Goal: Information Seeking & Learning: Understand process/instructions

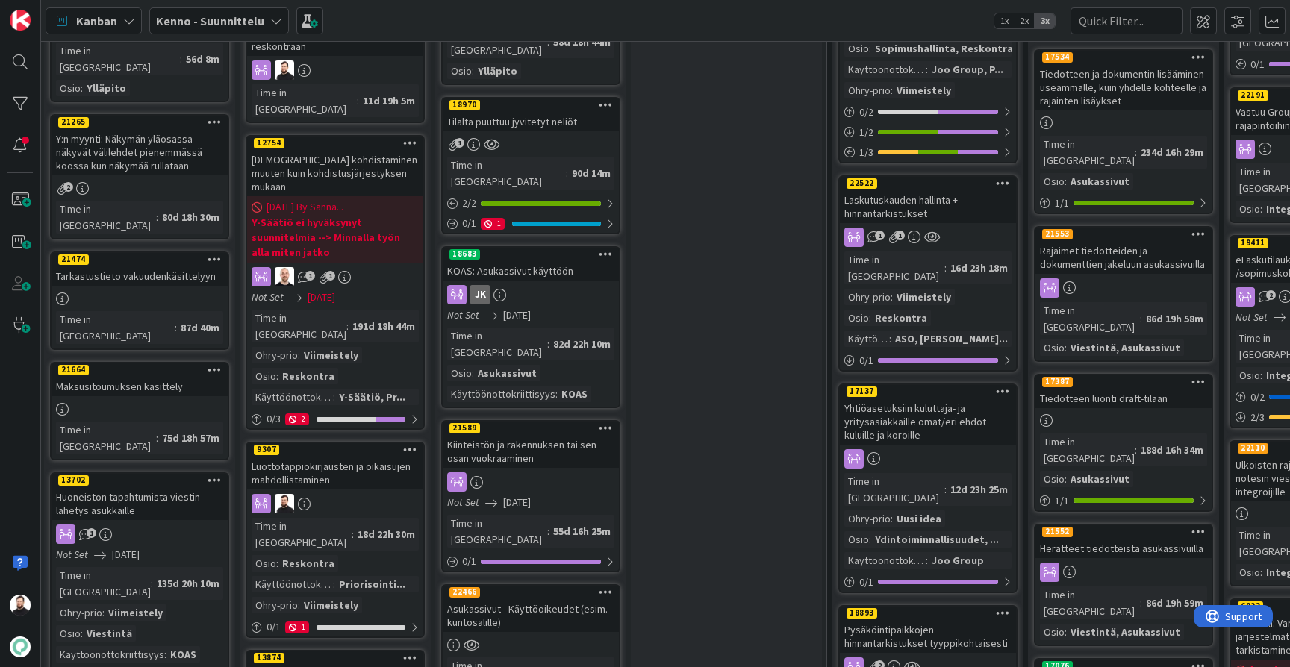
scroll to position [328, 2]
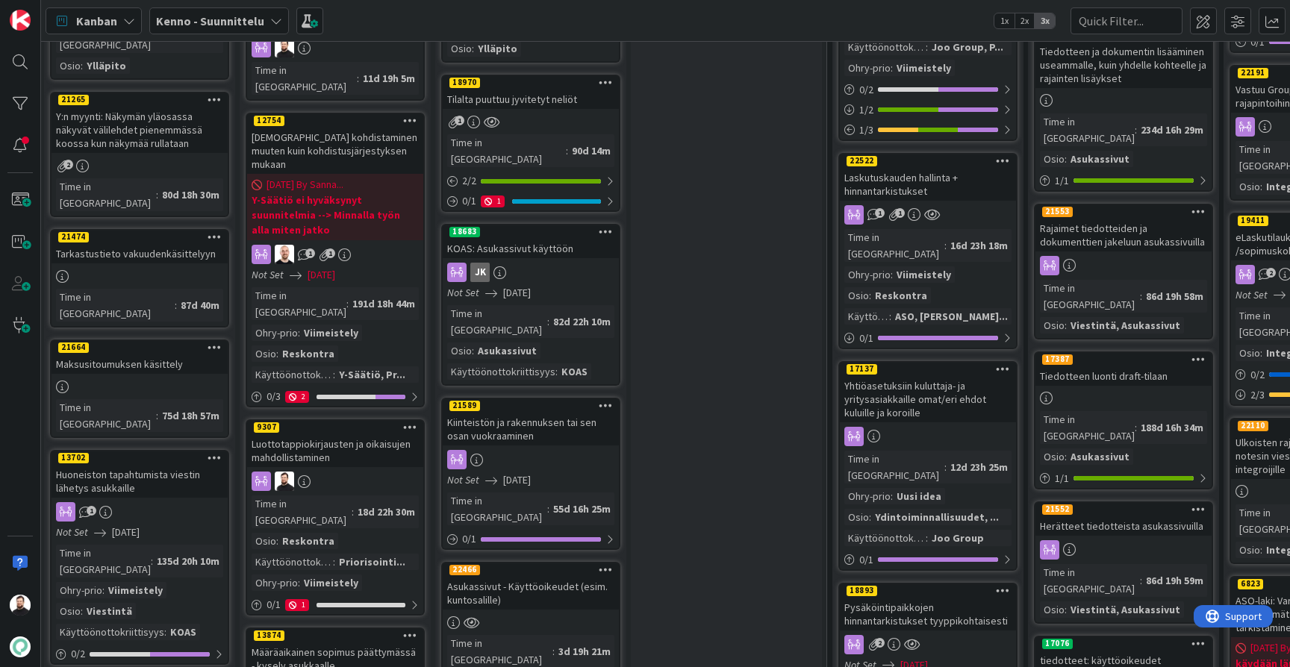
click at [363, 434] on div "Luottotappiokirjausten ja oikaisujen mahdollistaminen" at bounding box center [335, 450] width 176 height 33
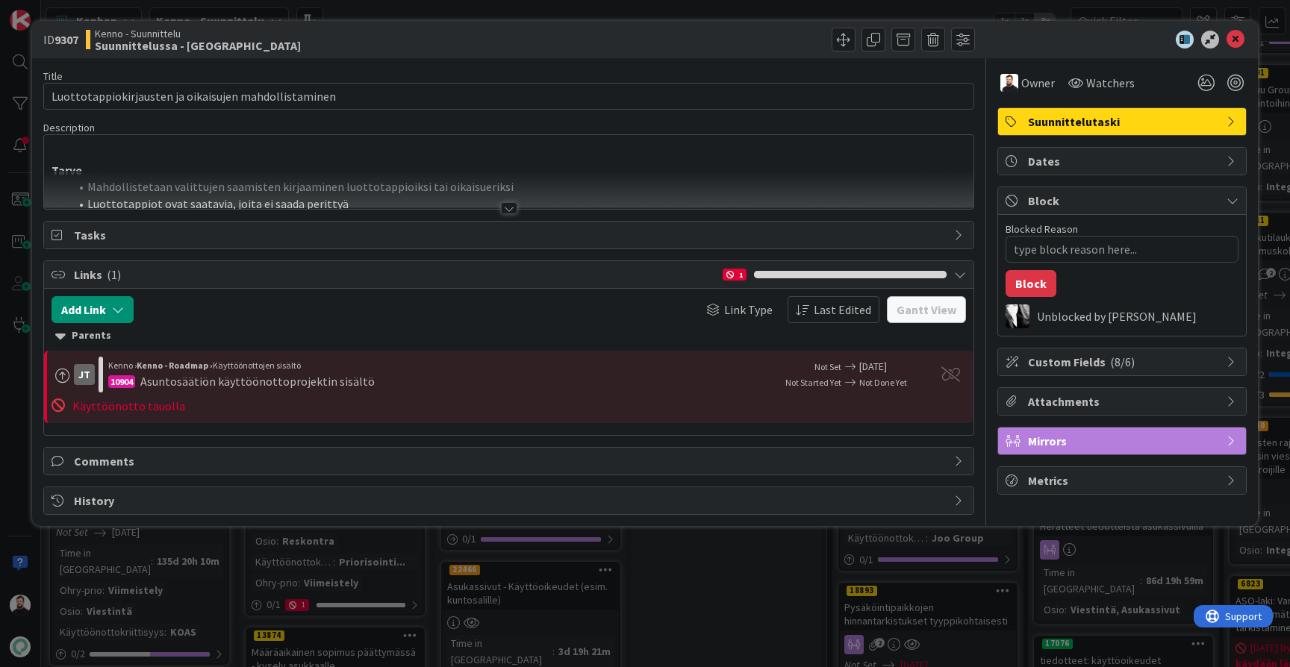
click at [510, 207] on div at bounding box center [509, 208] width 16 height 12
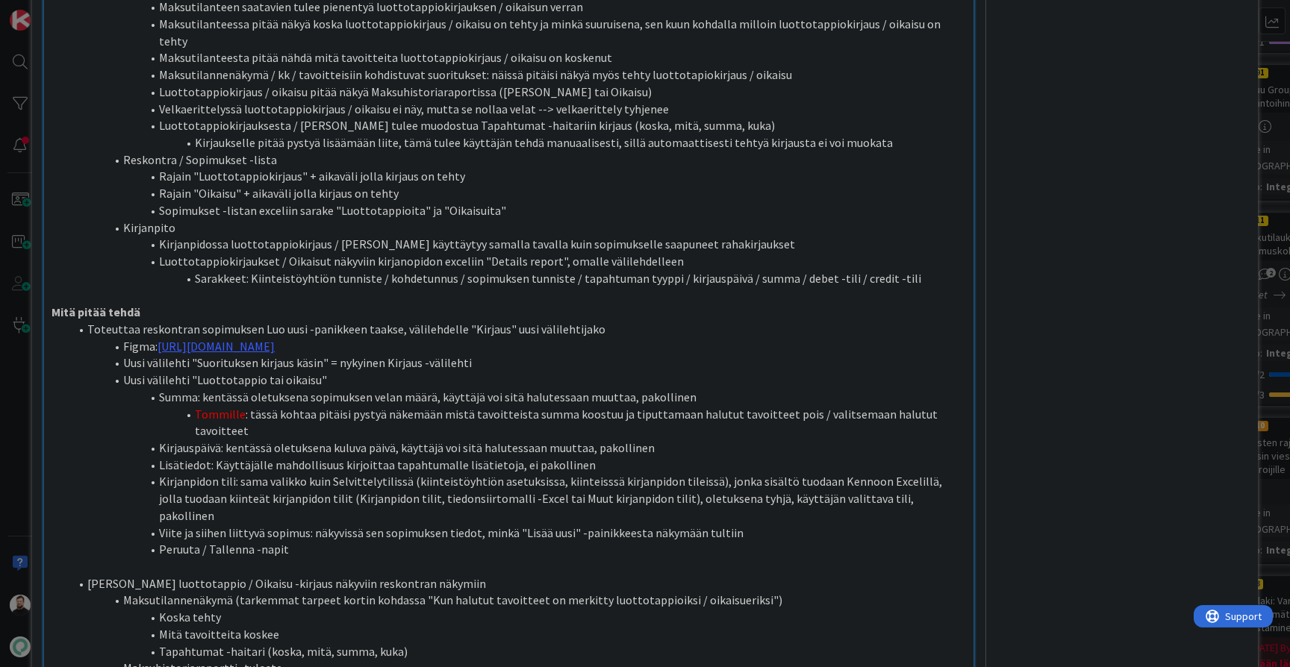
scroll to position [697, 0]
click at [275, 340] on link "[URL][DOMAIN_NAME]" at bounding box center [215, 347] width 117 height 15
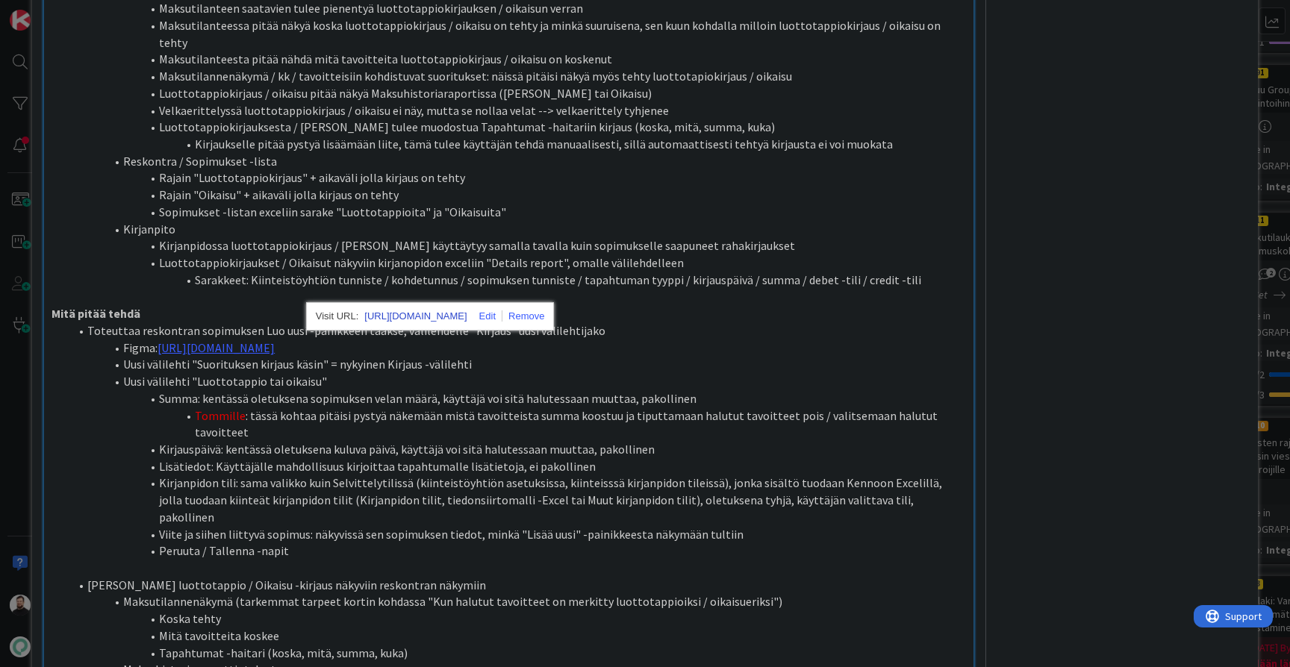
click at [457, 316] on link "[URL][DOMAIN_NAME]" at bounding box center [415, 316] width 102 height 19
click at [398, 475] on li "Kirjanpidon tili: sama valikko kuin Selvittelytilissä (kiinteistöyhtiön asetuks…" at bounding box center [517, 500] width 896 height 51
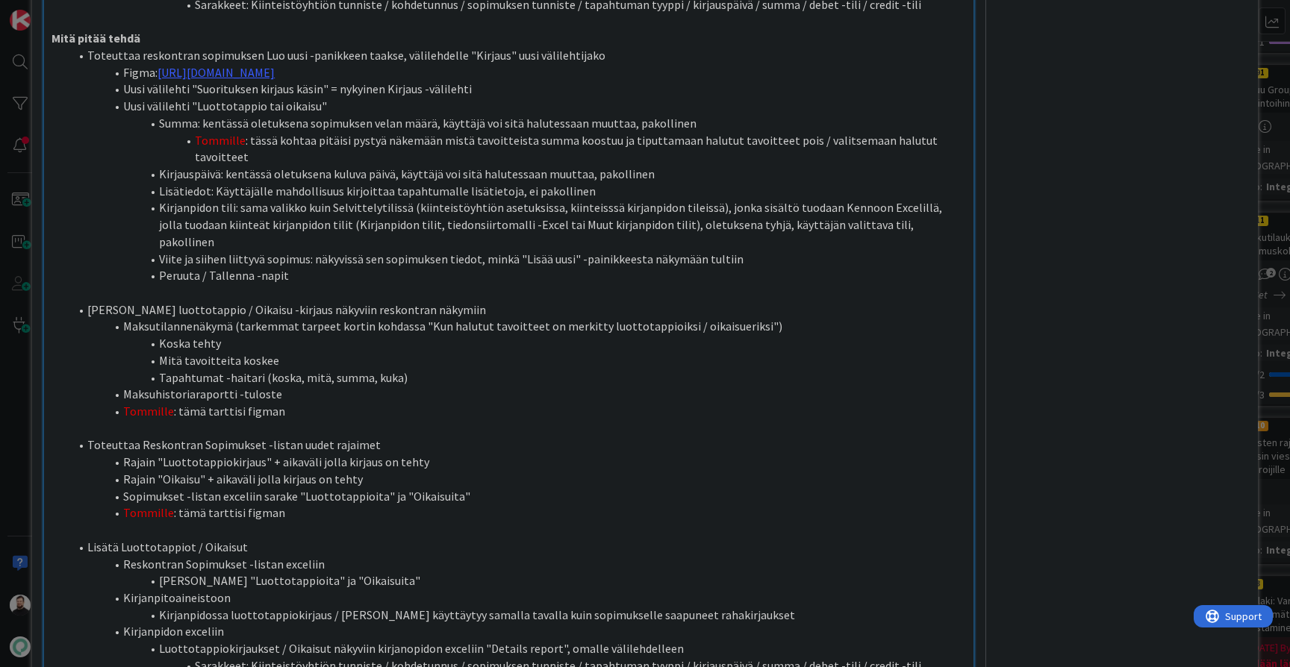
scroll to position [974, 0]
click at [402, 487] on li "Sopimukset -listan exceliin sarake "Luottotappioita" ja "Oikaisuita"" at bounding box center [517, 495] width 896 height 17
click at [363, 554] on li "Reskontran Sopimukset -listan exceliin" at bounding box center [517, 562] width 896 height 17
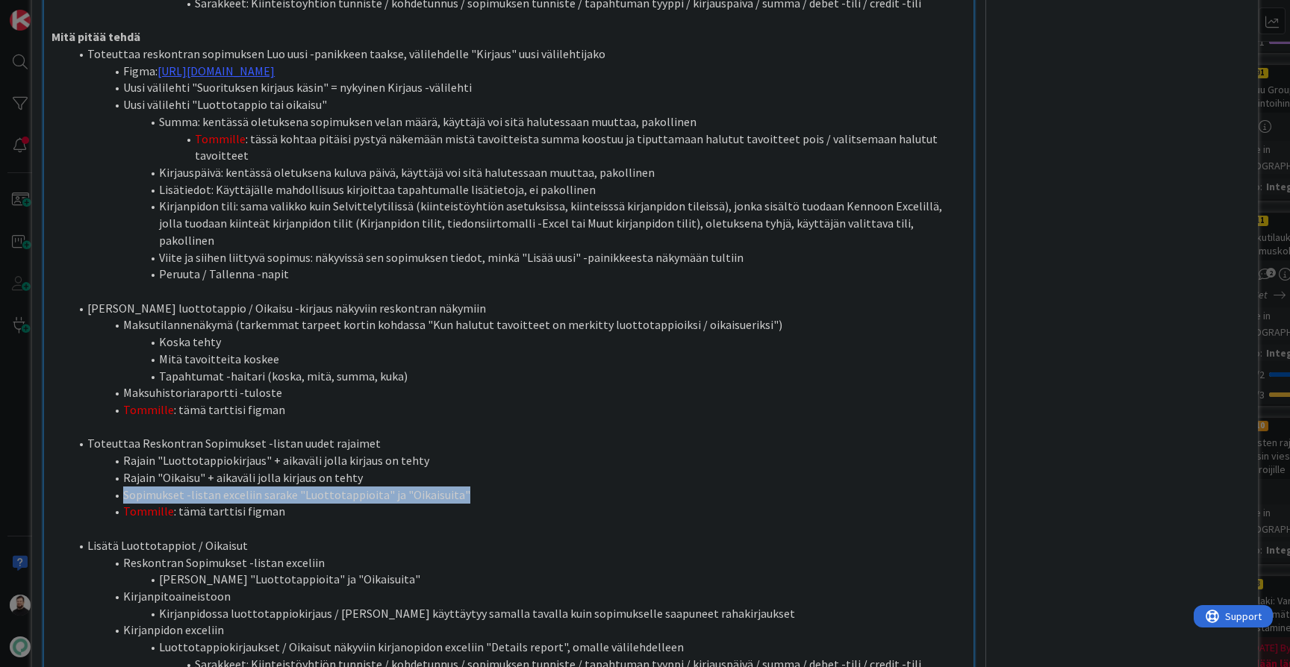
drag, startPoint x: 494, startPoint y: 384, endPoint x: 112, endPoint y: 386, distance: 382.1
click at [112, 487] on li "Sopimukset -listan exceliin sarake "Luottotappioita" ja "Oikaisuita"" at bounding box center [517, 495] width 896 height 17
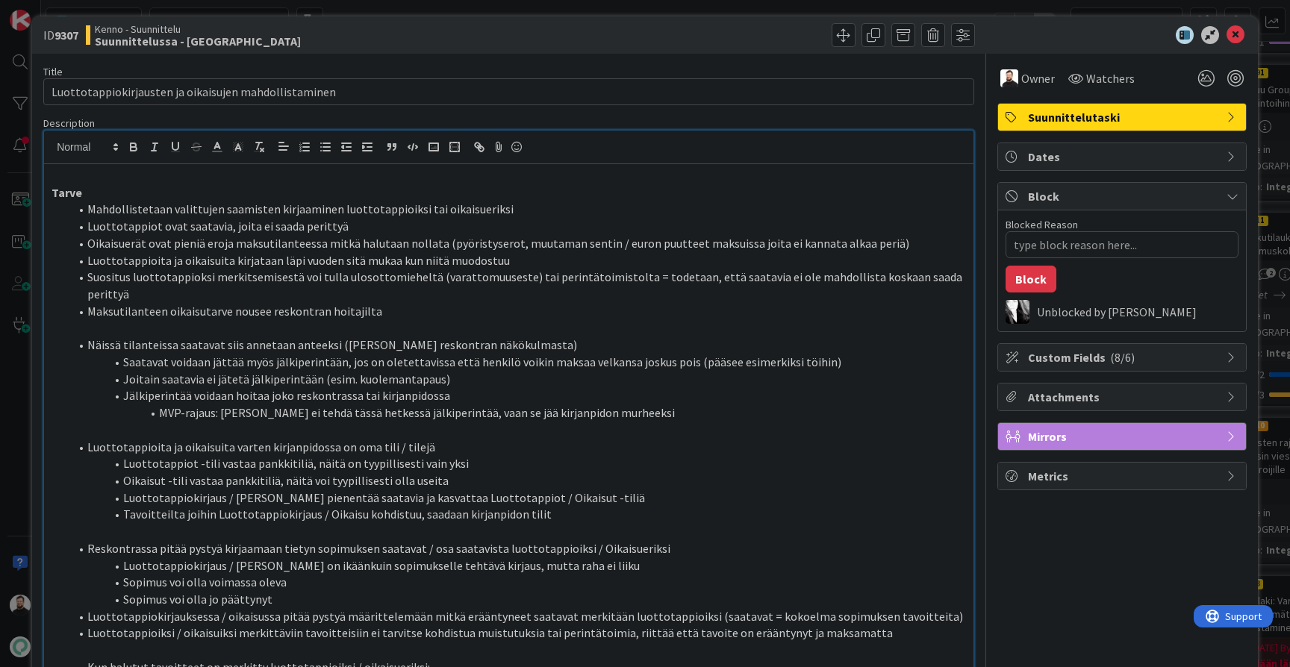
scroll to position [4, 0]
click at [199, 146] on icon "button" at bounding box center [196, 146] width 13 height 13
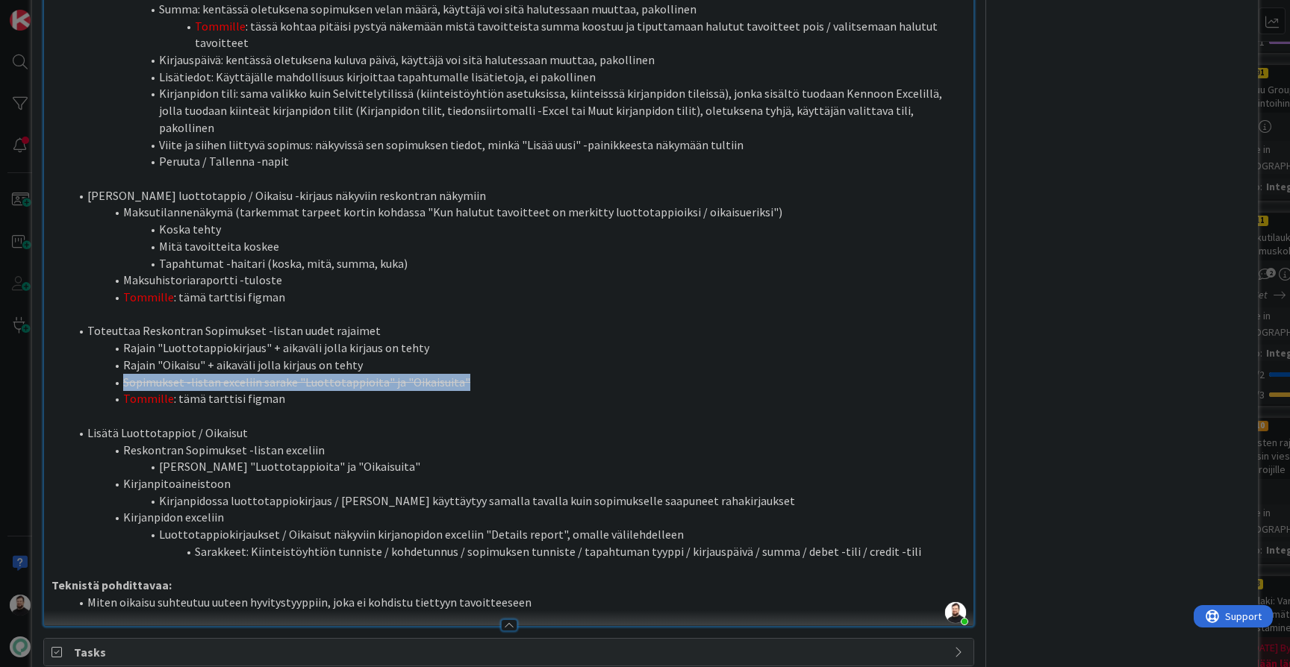
scroll to position [1094, 0]
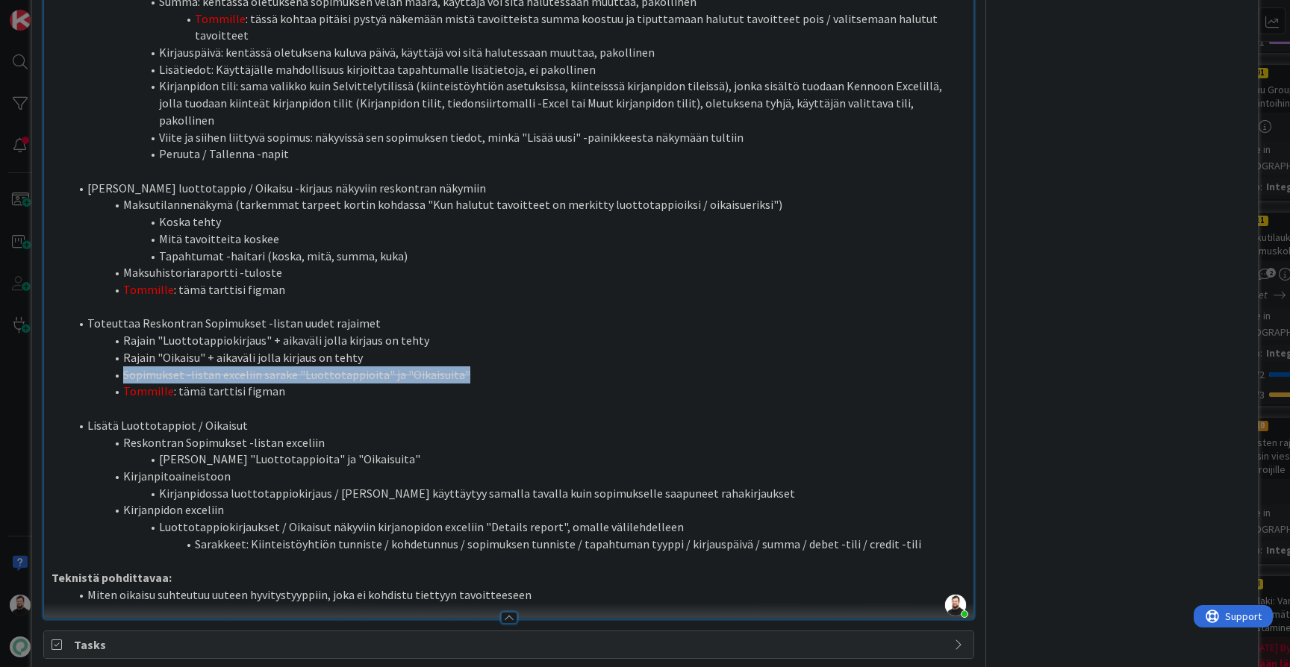
click at [327, 417] on li "Lisätä Luottotappiot / Oikaisut" at bounding box center [517, 425] width 896 height 17
click at [395, 451] on li "[PERSON_NAME] "Luottotappioita" ja "Oikaisuita"" at bounding box center [517, 459] width 896 height 17
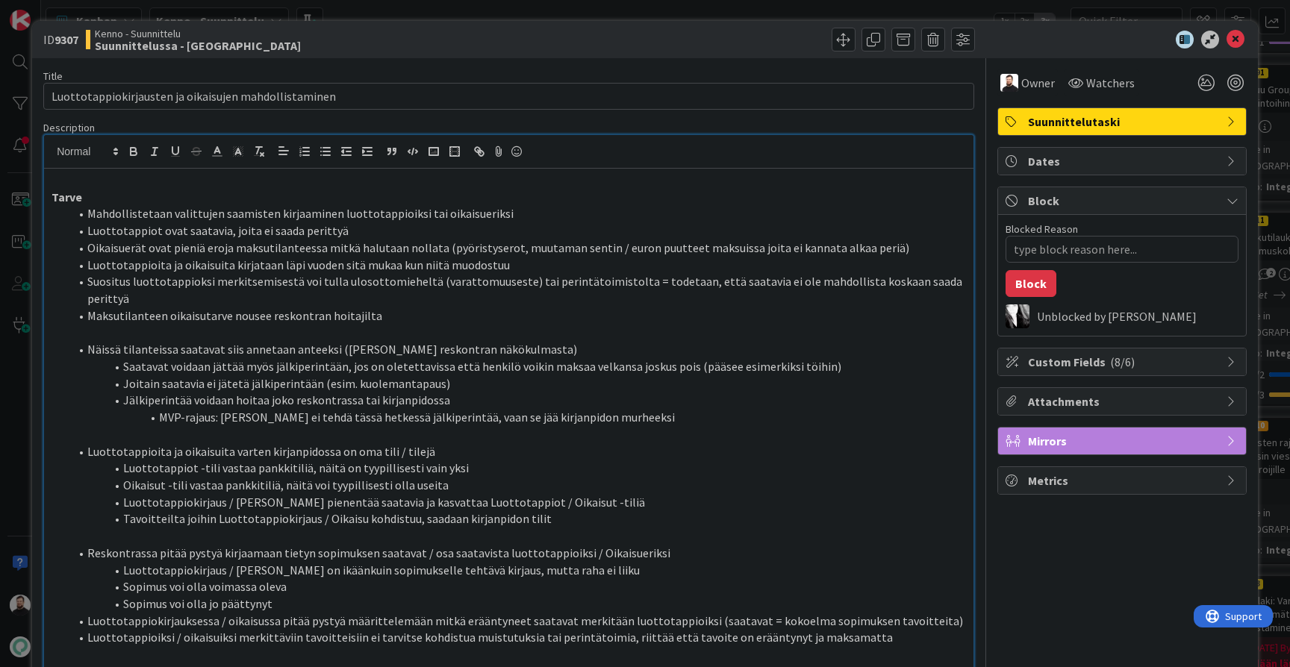
scroll to position [0, 0]
click at [4, 434] on div "ID 9307 Kenno - Suunnittelu Suunnittelussa - Rautalangat Title 53 / 128 Luottot…" at bounding box center [645, 333] width 1290 height 667
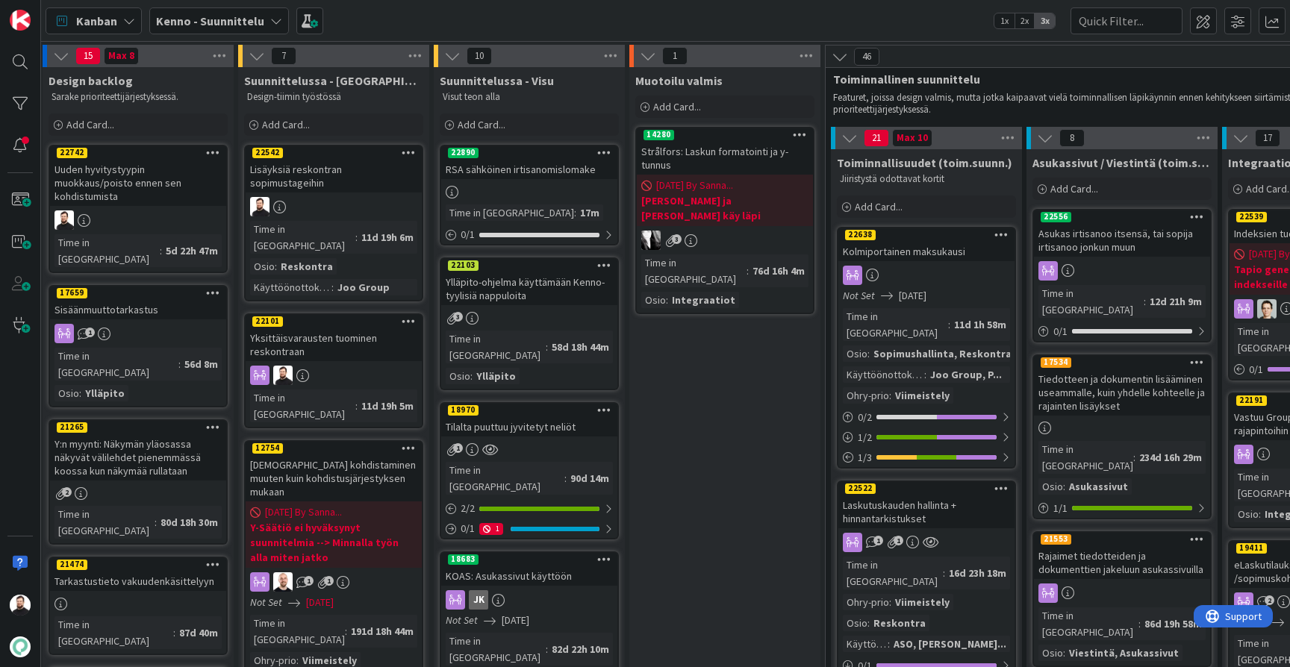
scroll to position [0, 4]
click at [219, 31] on div "Kenno - Suunnittelu" at bounding box center [219, 20] width 140 height 27
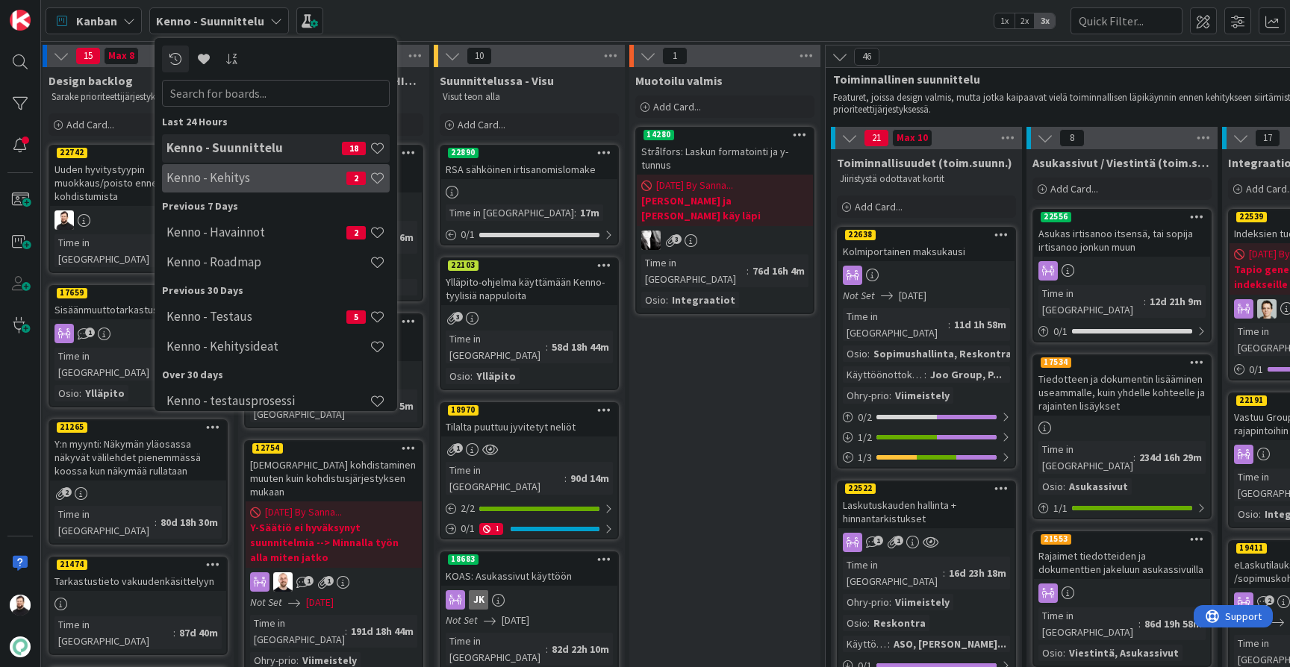
click at [253, 173] on h4 "Kenno - Kehitys" at bounding box center [256, 177] width 180 height 15
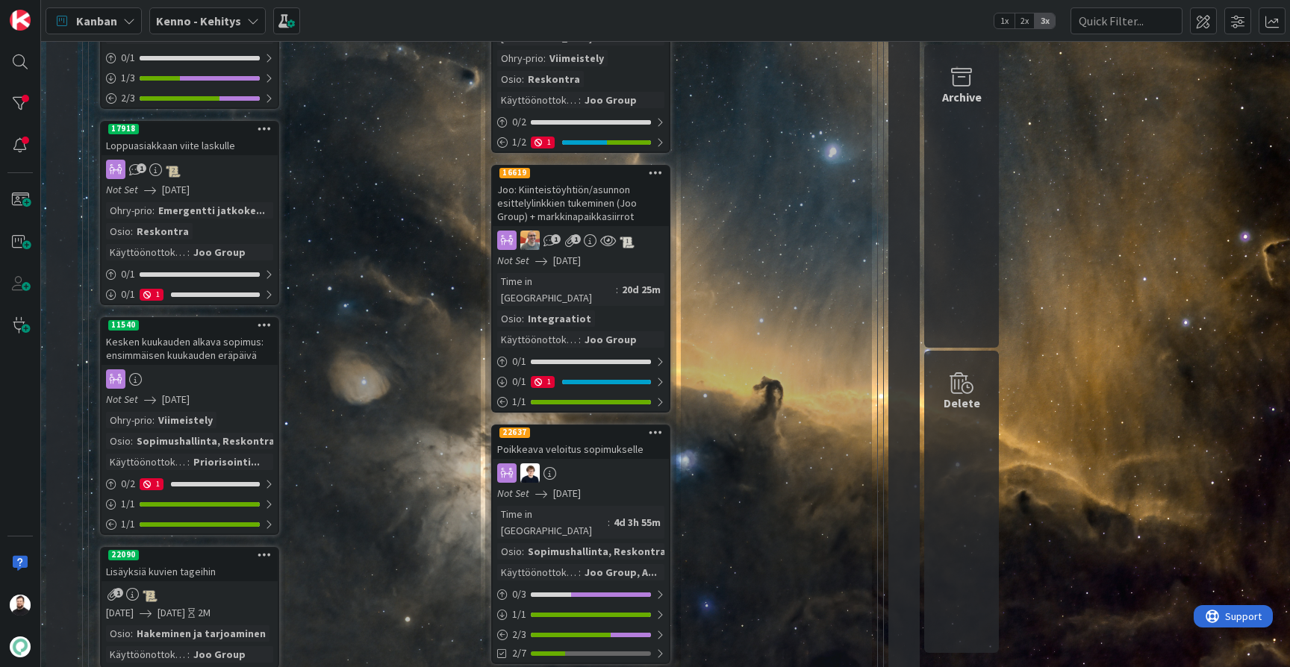
scroll to position [393, 0]
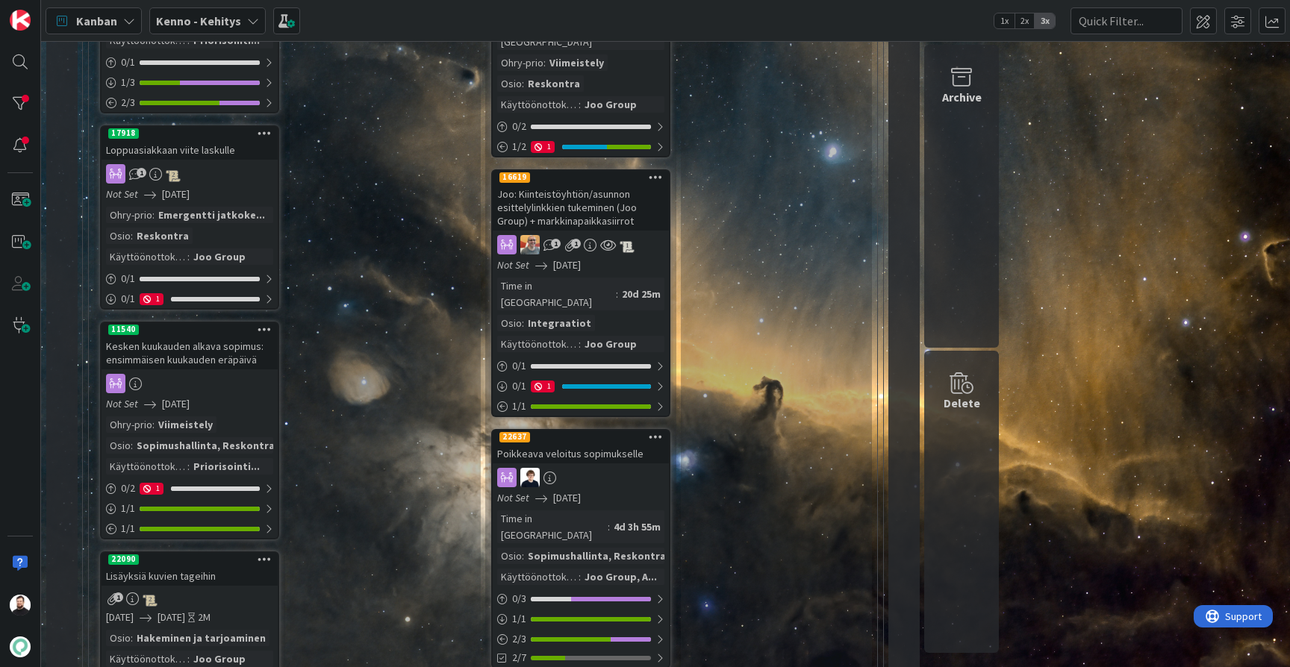
click at [202, 151] on div "Loppuasiakkaan viite laskulle" at bounding box center [189, 149] width 176 height 19
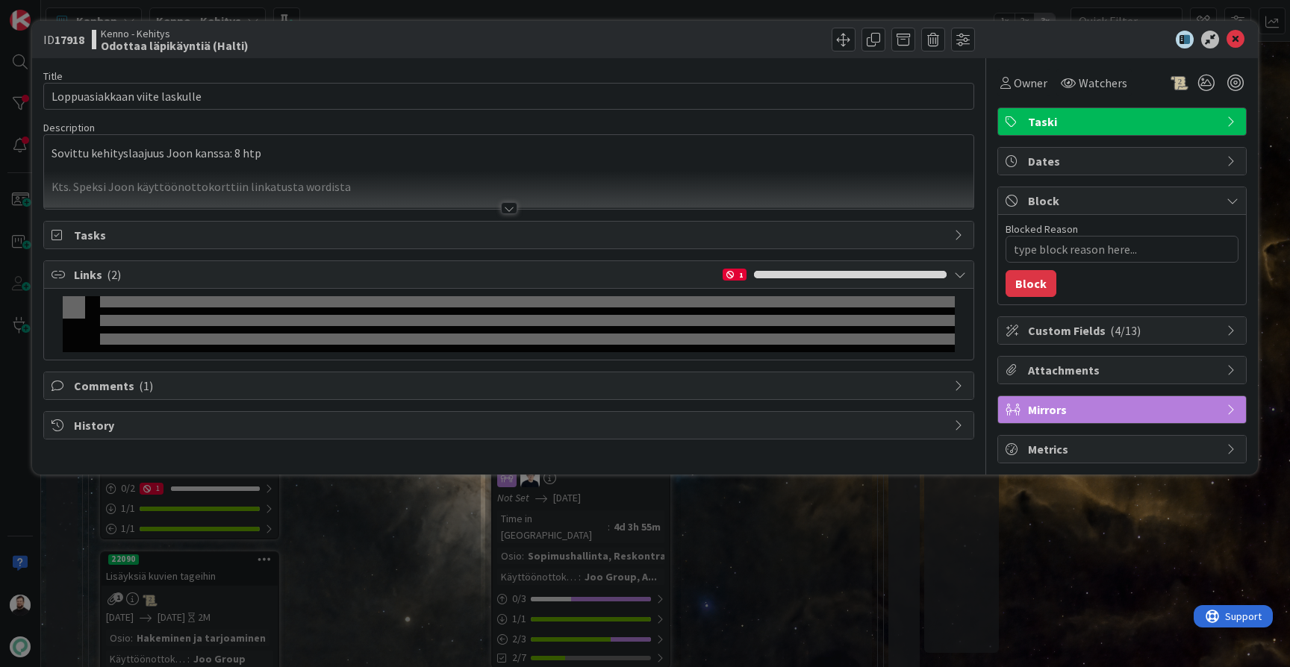
type textarea "x"
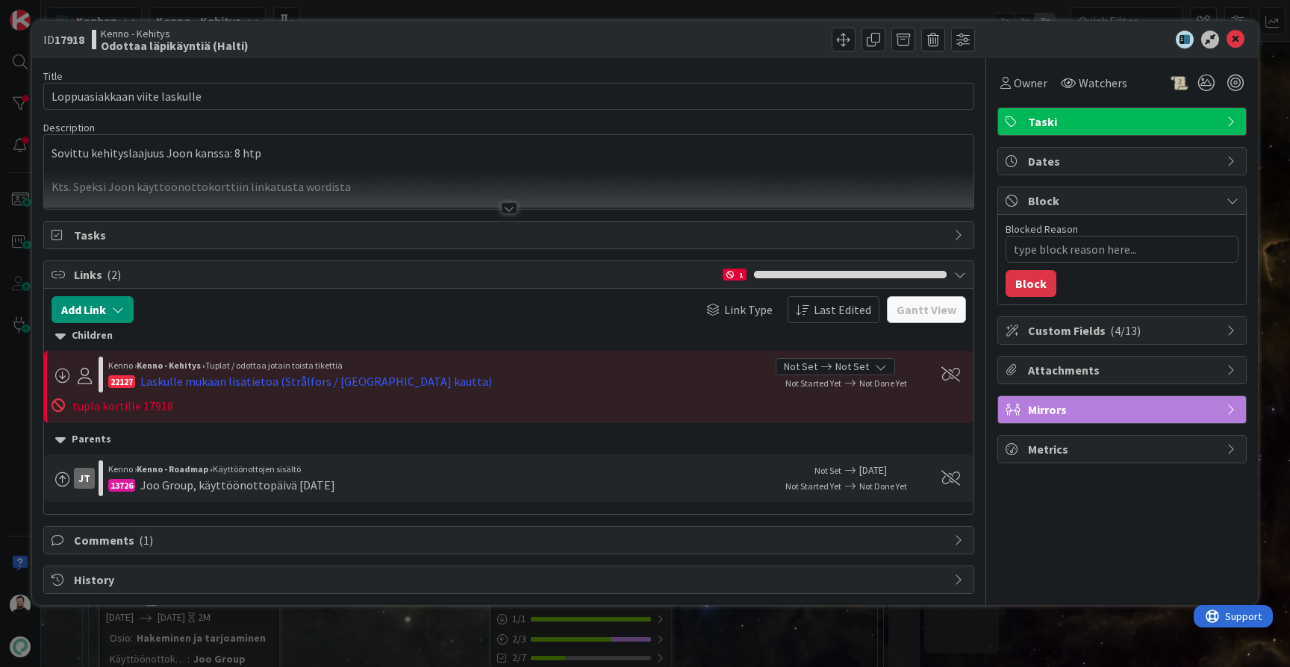
click at [509, 208] on div at bounding box center [509, 208] width 16 height 12
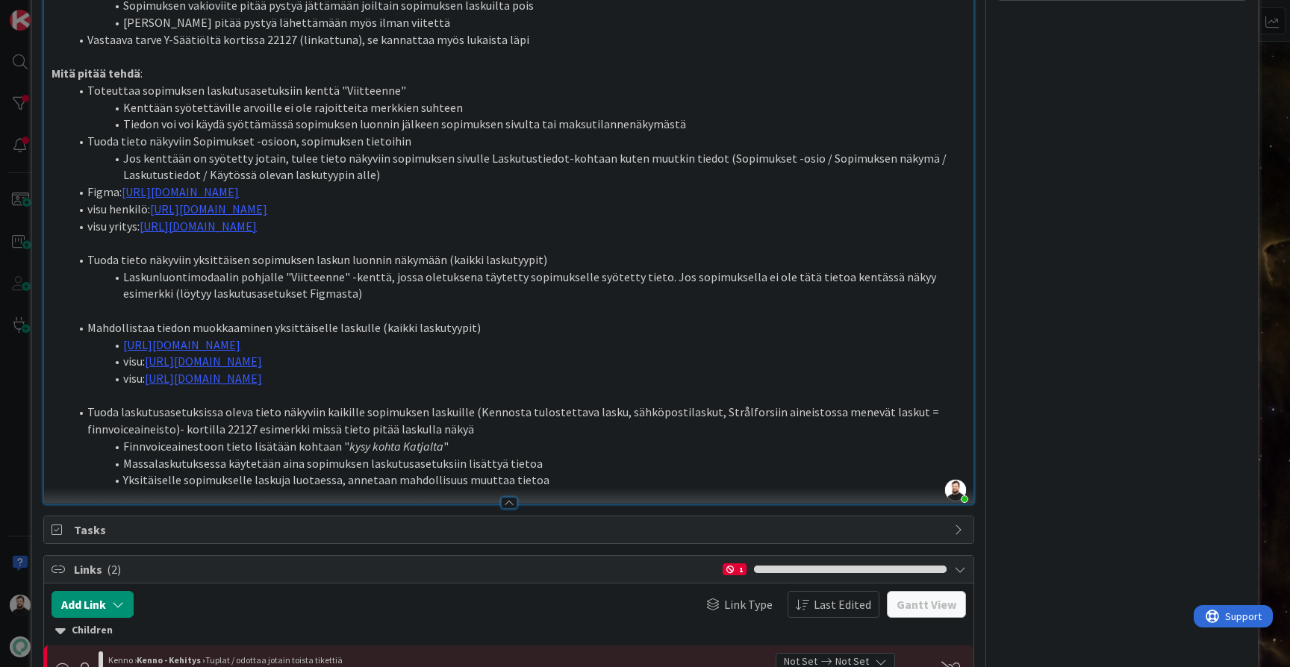
scroll to position [464, 0]
click at [23, 434] on div "ID 17918 Kenno - Kehitys Odottaa läpikäyntiä (Halti) Title 29 / 128 Loppuasiakk…" at bounding box center [645, 333] width 1290 height 667
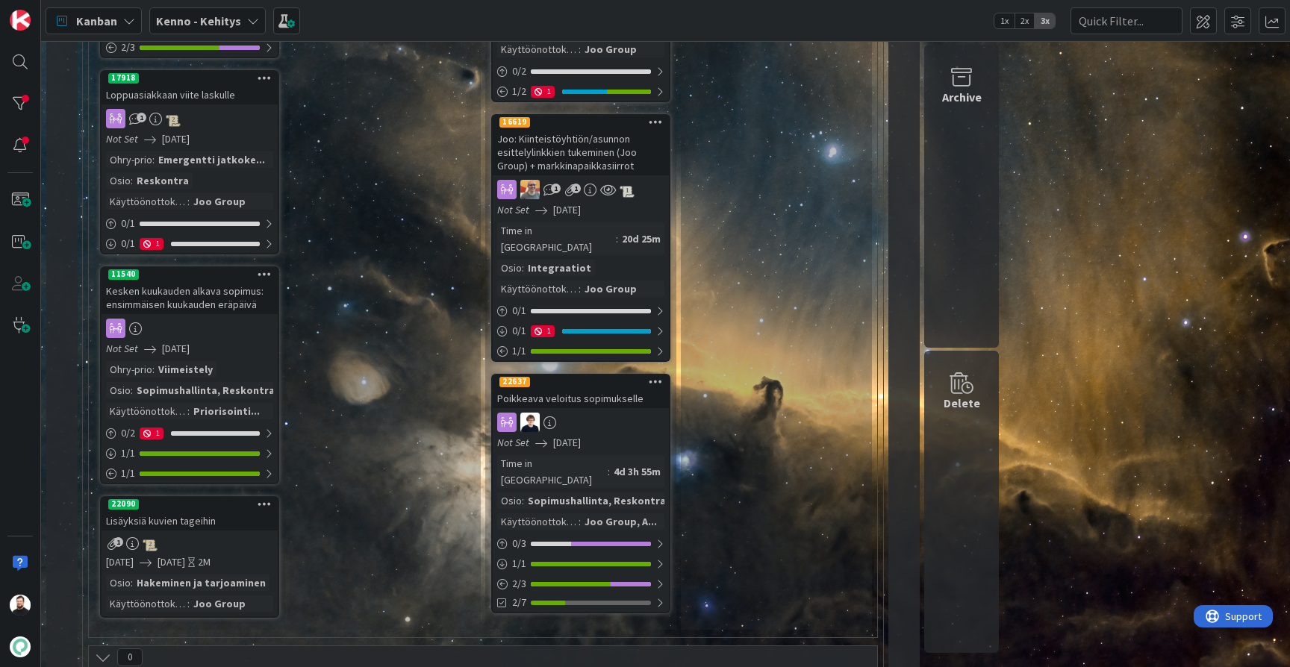
scroll to position [446, 0]
